Goal: Register for event/course

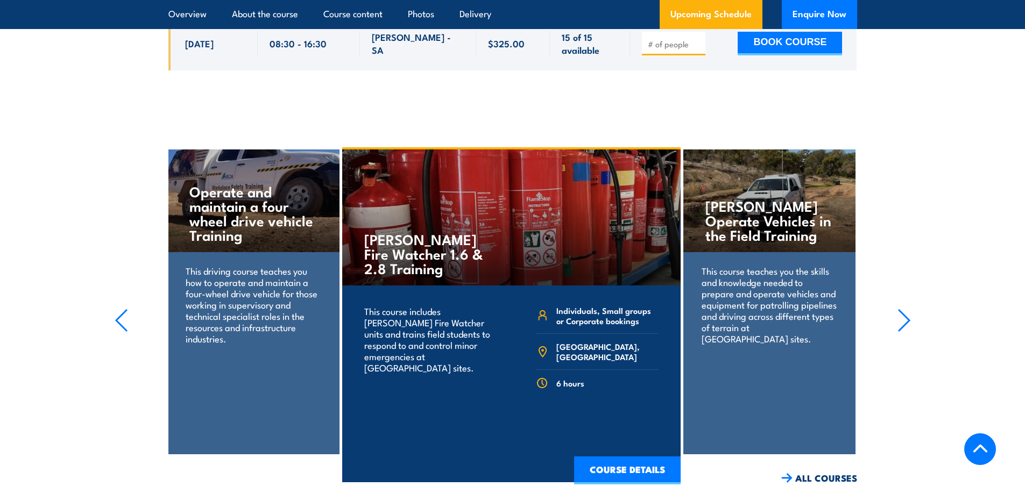
click at [246, 184] on h4 "Operate and maintain a four wheel drive vehicle Training" at bounding box center [252, 213] width 127 height 58
click at [115, 309] on icon "button" at bounding box center [121, 321] width 13 height 24
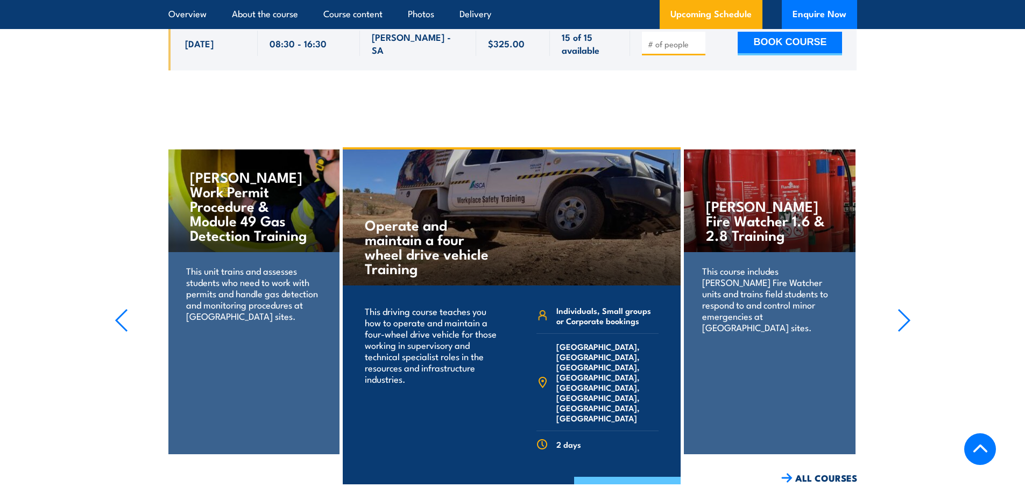
click at [643, 477] on link "COURSE DETAILS" at bounding box center [627, 491] width 106 height 28
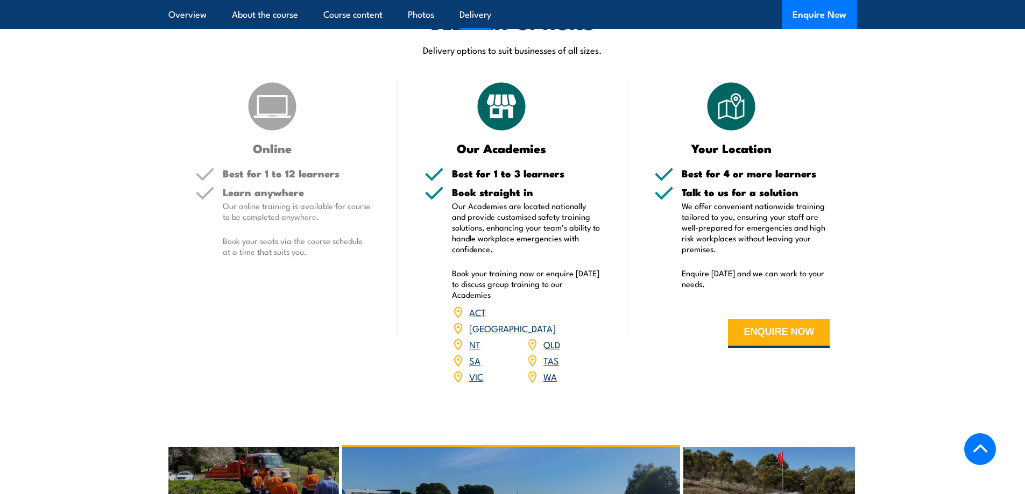
scroll to position [1345, 0]
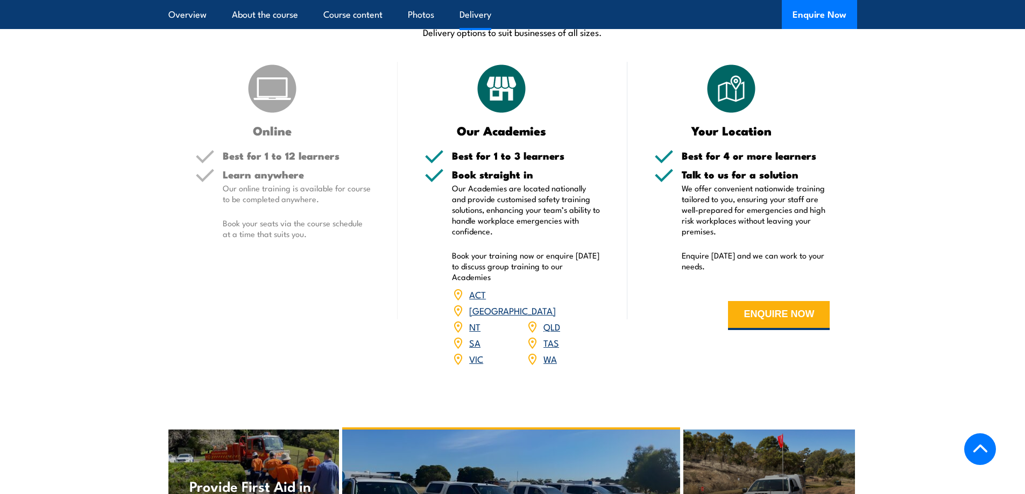
click at [470, 336] on link "SA" at bounding box center [474, 342] width 11 height 13
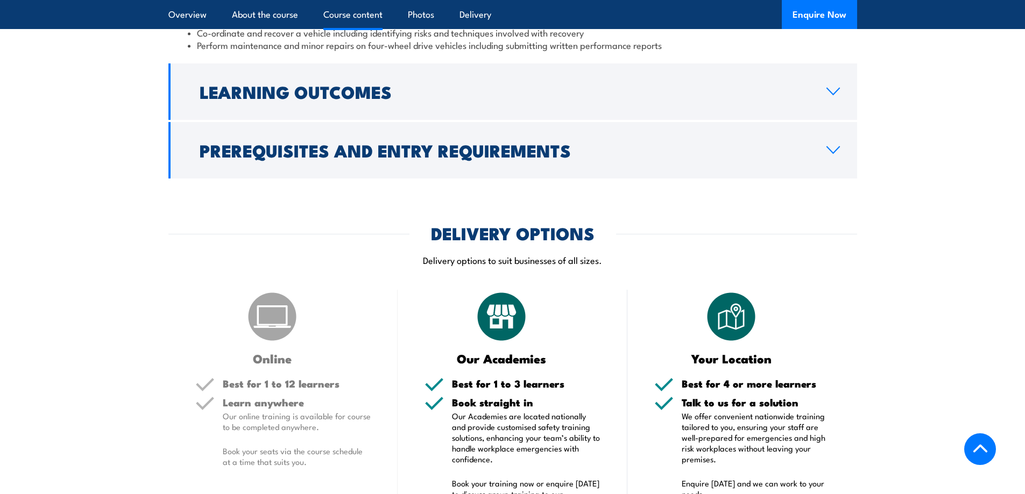
scroll to position [1022, 0]
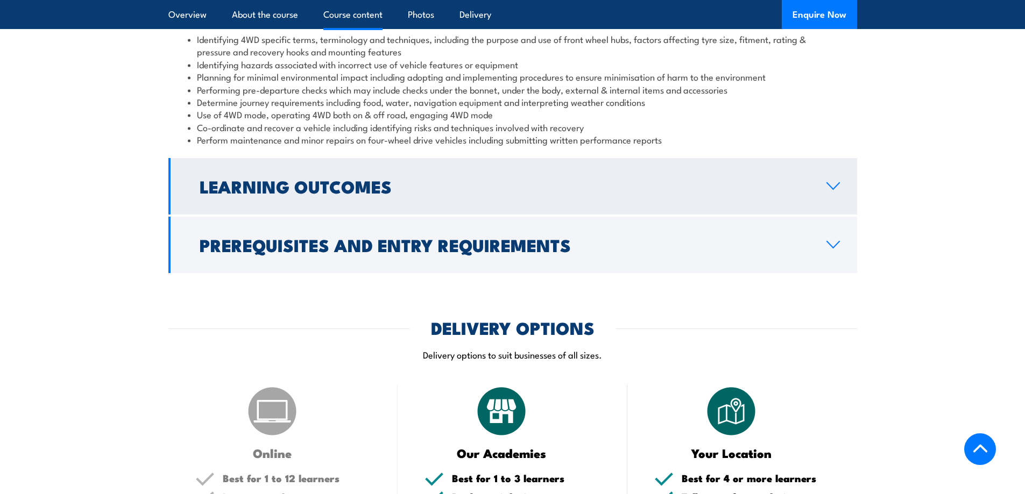
click at [706, 208] on link "Learning Outcomes" at bounding box center [512, 186] width 688 height 56
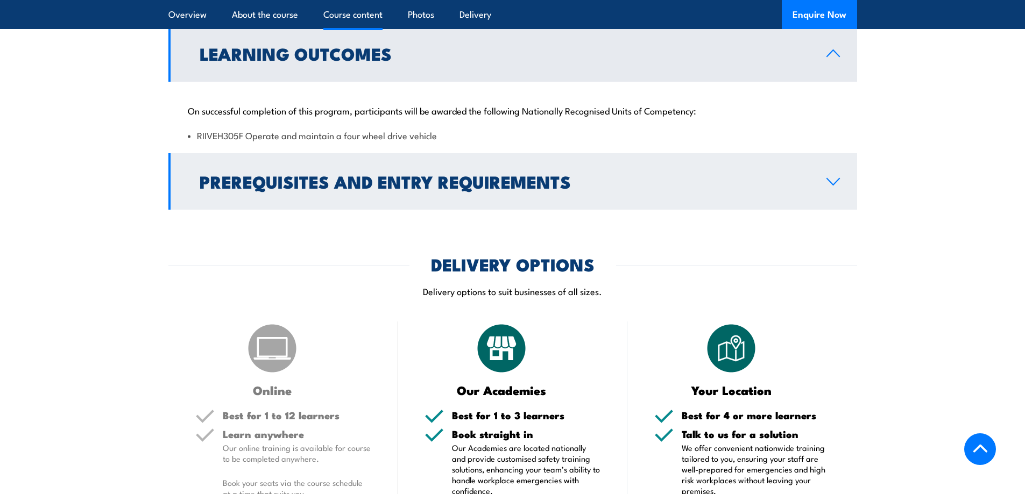
click at [706, 208] on link "Prerequisites and Entry Requirements" at bounding box center [512, 181] width 688 height 56
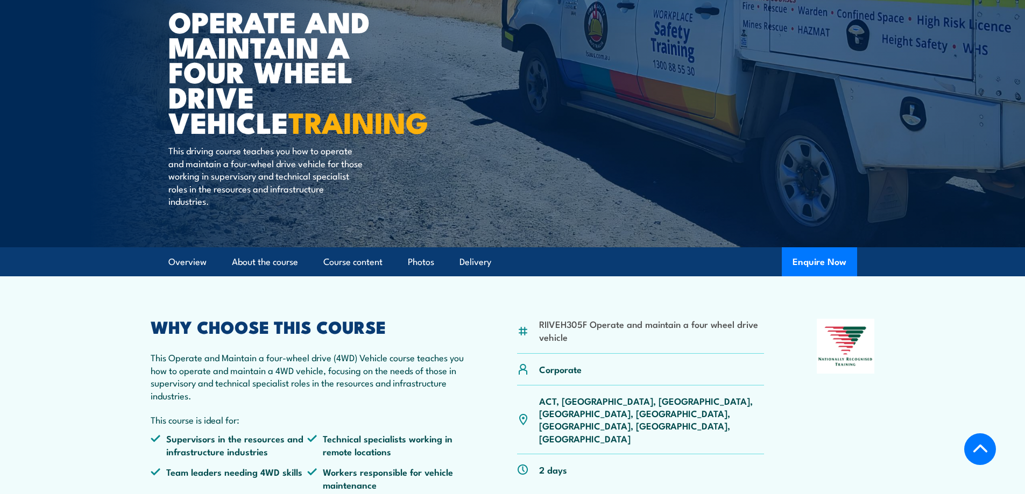
scroll to position [0, 0]
